Goal: Transaction & Acquisition: Purchase product/service

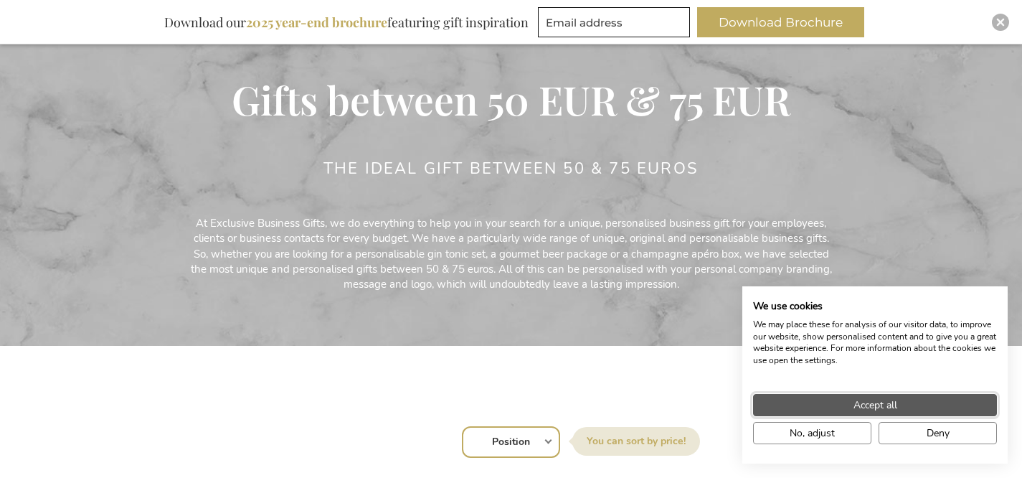
click at [889, 394] on button "Accept all" at bounding box center [875, 405] width 244 height 22
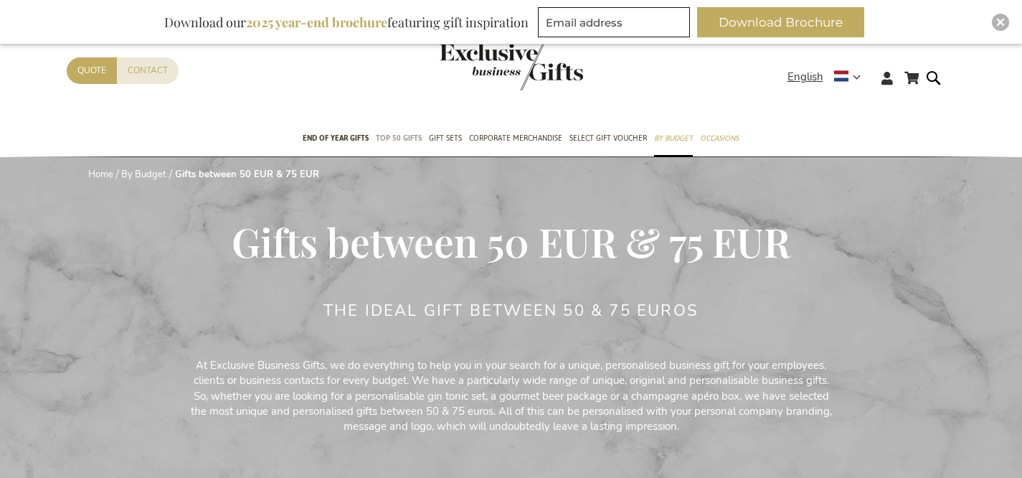
click at [393, 138] on span "TOP 50 Gifts" at bounding box center [399, 138] width 46 height 15
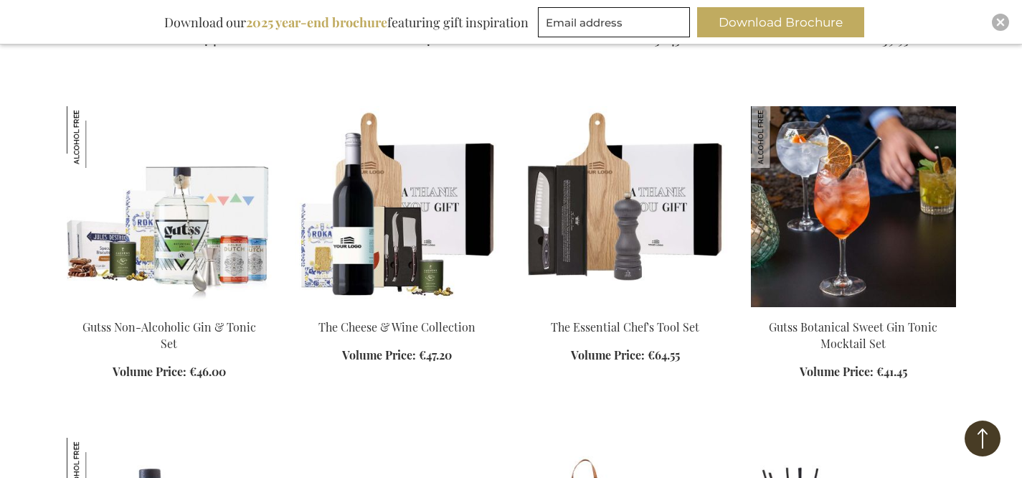
scroll to position [1166, 0]
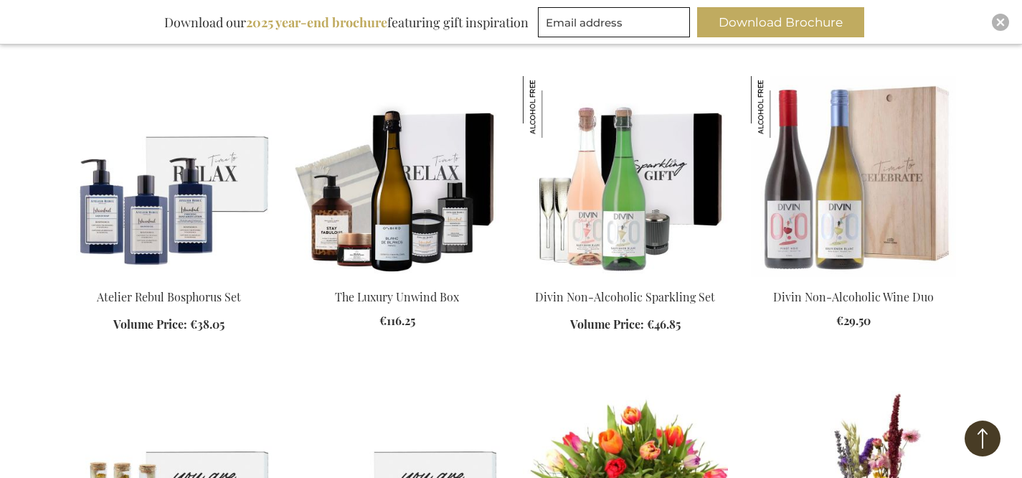
scroll to position [1838, 0]
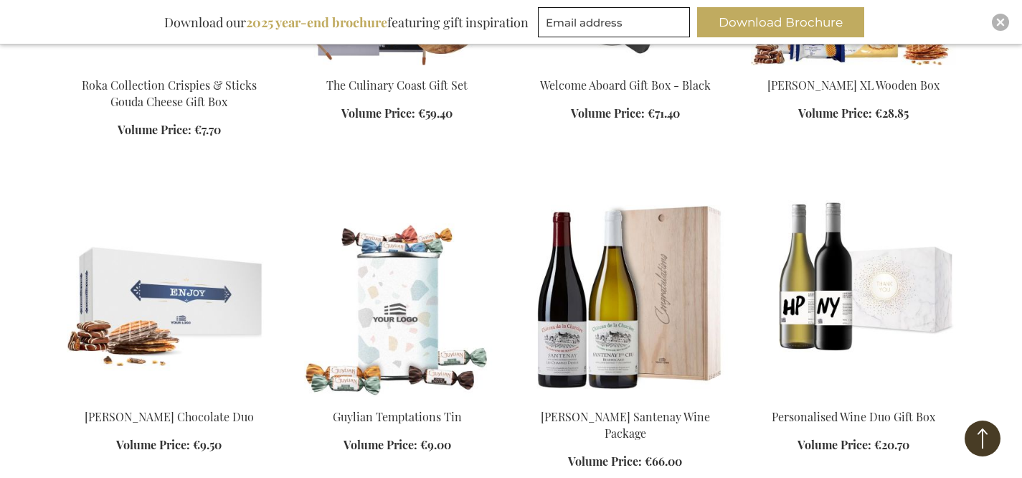
scroll to position [3081, 0]
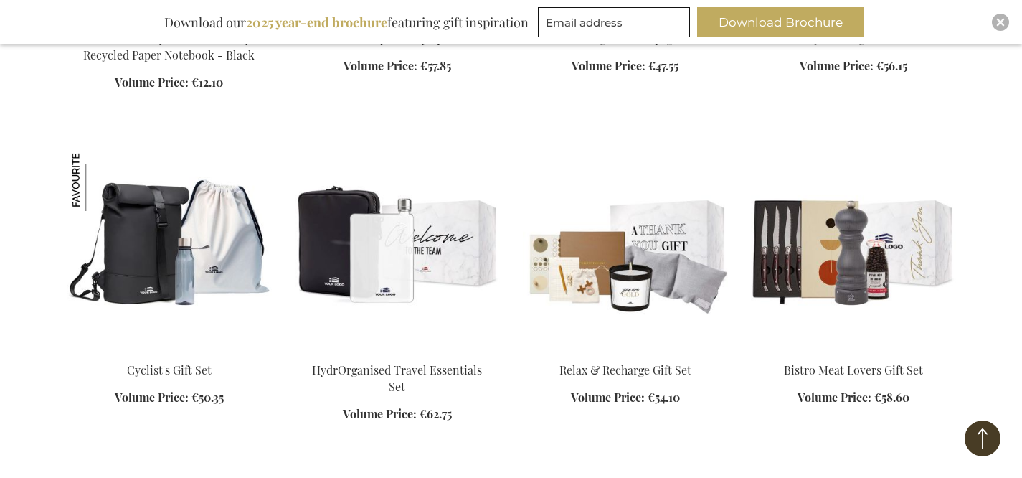
scroll to position [4065, 0]
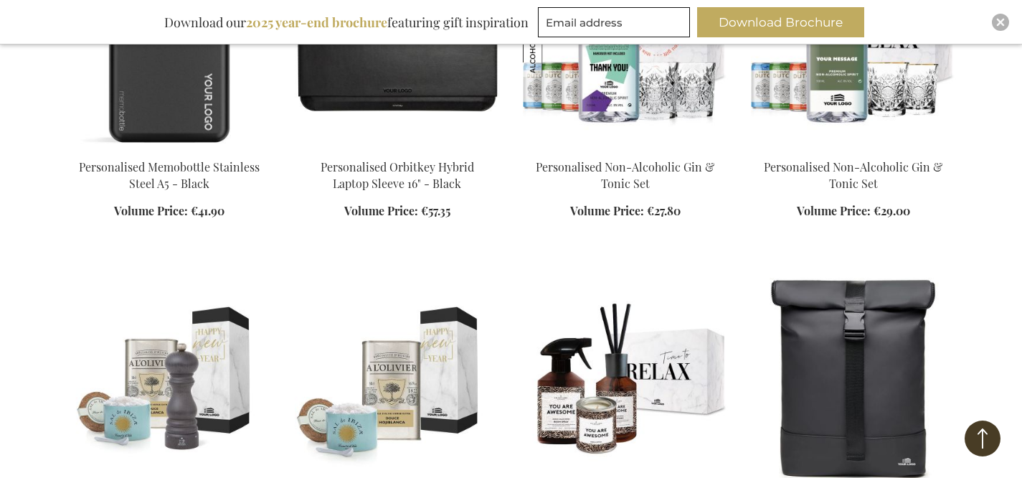
scroll to position [5598, 0]
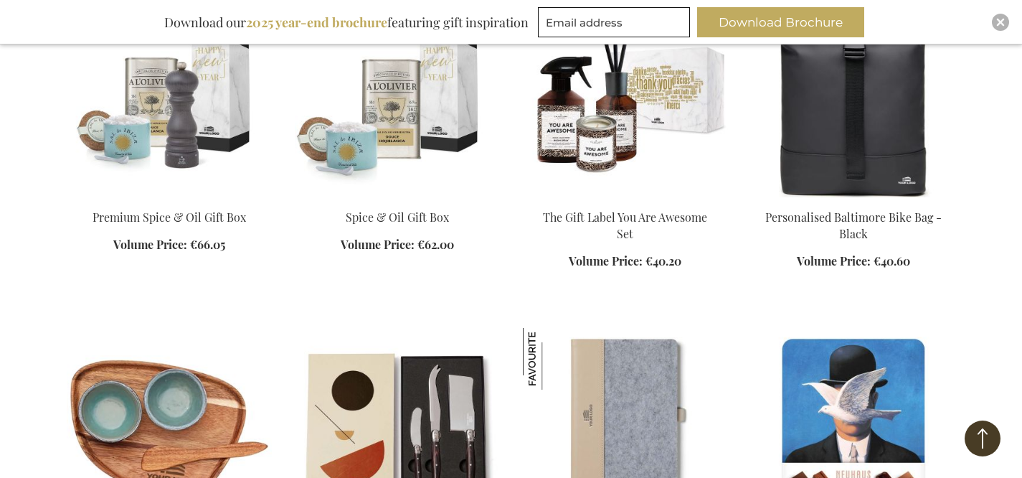
scroll to position [5843, 0]
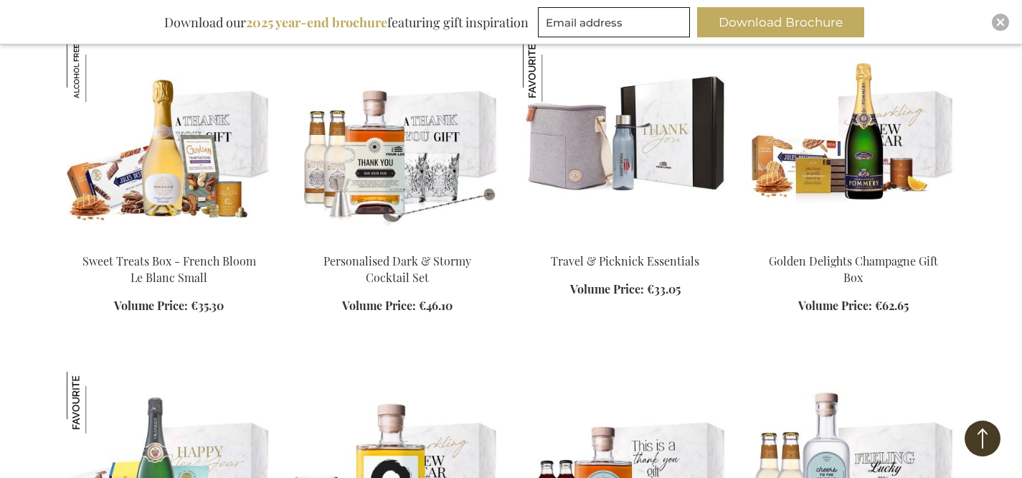
scroll to position [7124, 0]
click at [838, 182] on img at bounding box center [853, 141] width 205 height 201
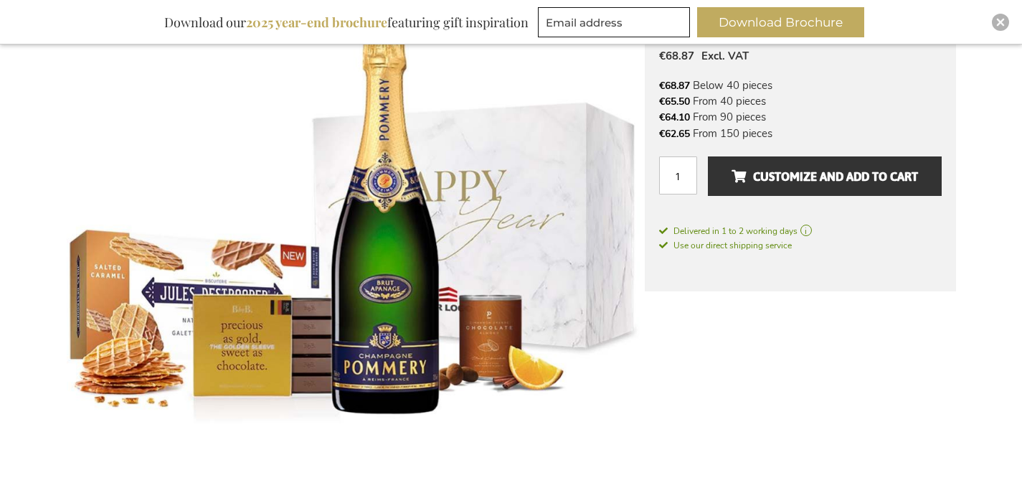
scroll to position [292, 0]
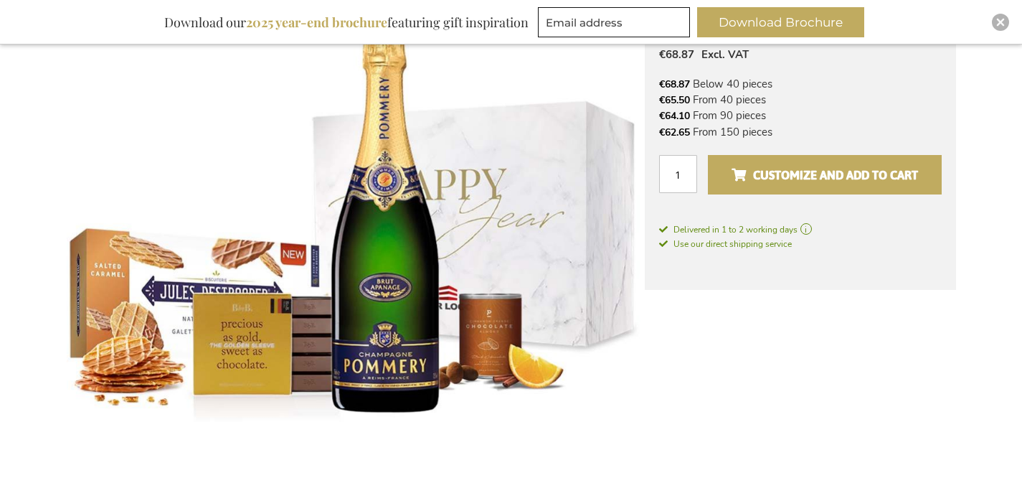
click at [835, 173] on span "Customize and add to cart" at bounding box center [825, 175] width 186 height 23
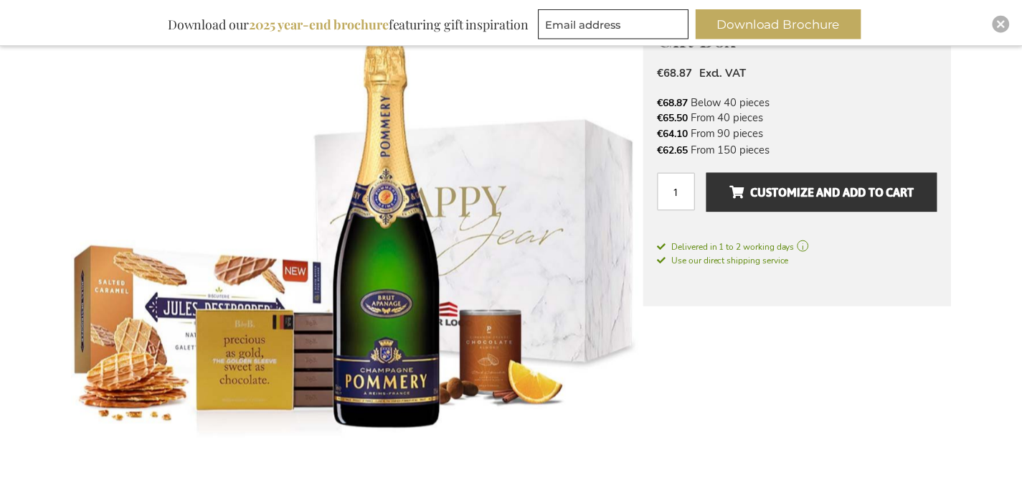
scroll to position [278, 0]
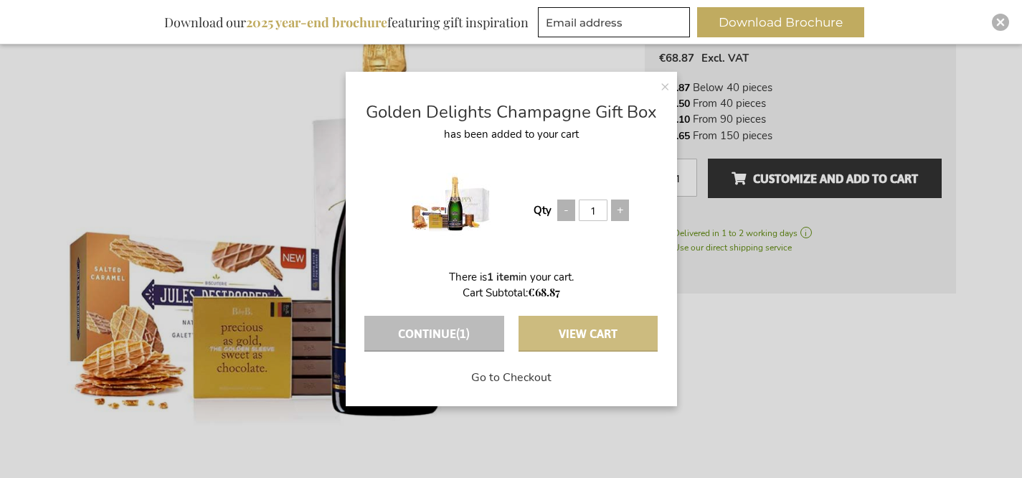
click at [549, 334] on button "View Cart" at bounding box center [588, 334] width 139 height 36
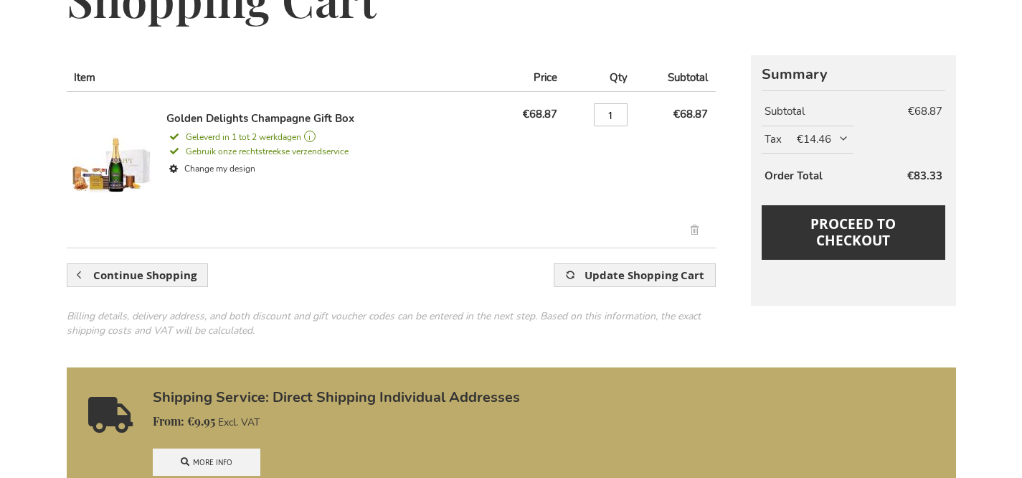
scroll to position [229, 0]
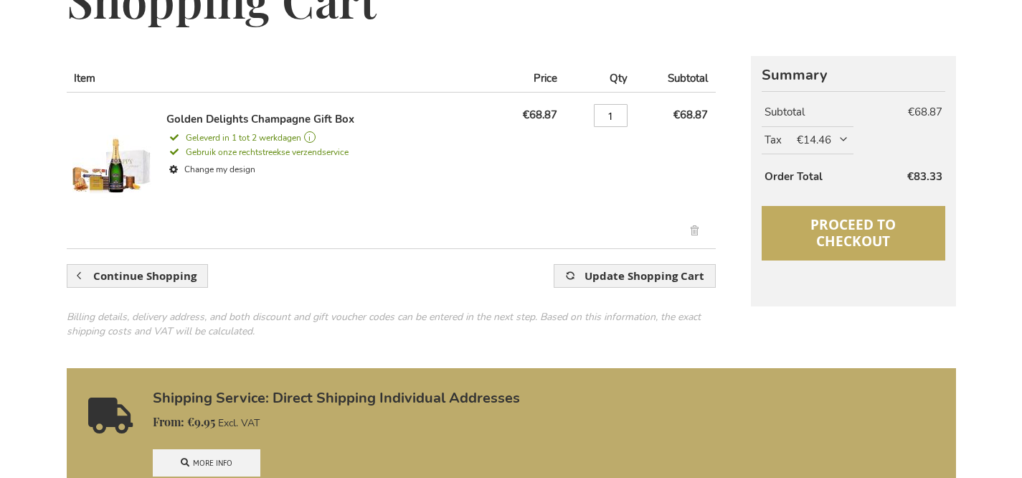
click at [873, 214] on button "Proceed to Checkout" at bounding box center [853, 233] width 183 height 55
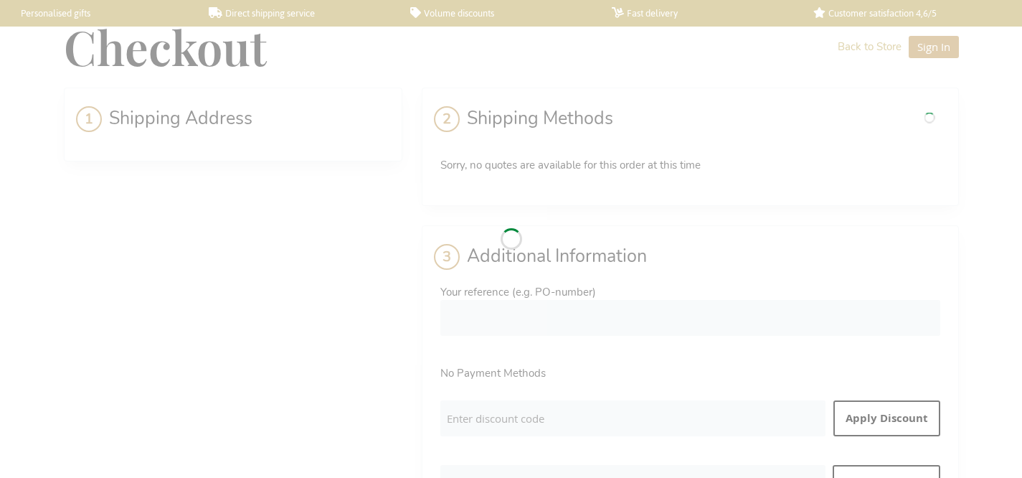
select select "BE"
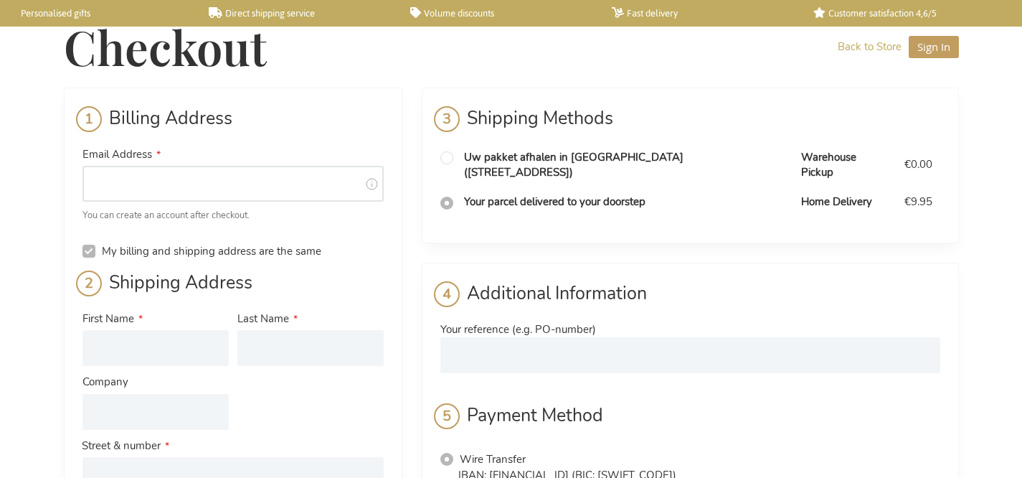
click at [272, 194] on input "Email Address" at bounding box center [232, 184] width 301 height 36
type input "s"
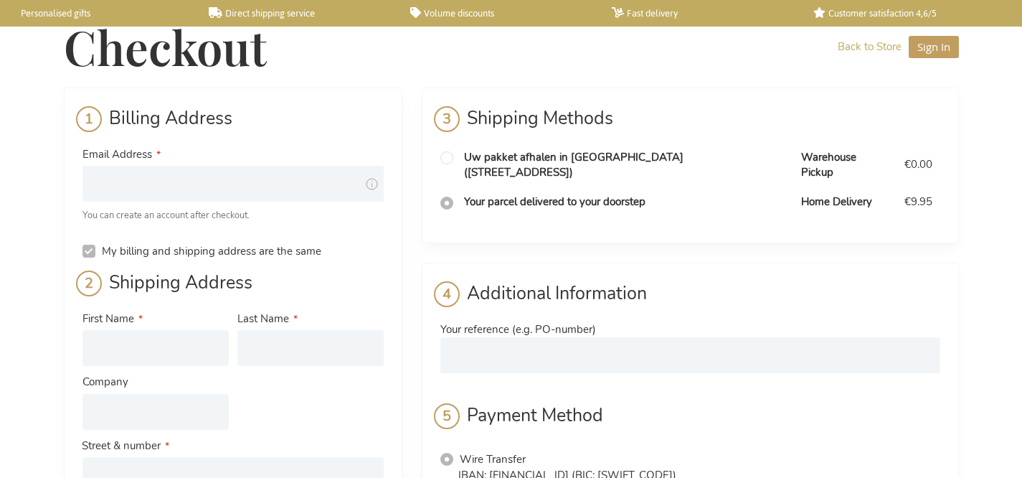
click at [524, 156] on span "Uw pakket afhalen in [GEOGRAPHIC_DATA] ([STREET_ADDRESS])" at bounding box center [573, 164] width 219 height 29
radio input "true"
radio input "false"
